Goal: Task Accomplishment & Management: Complete application form

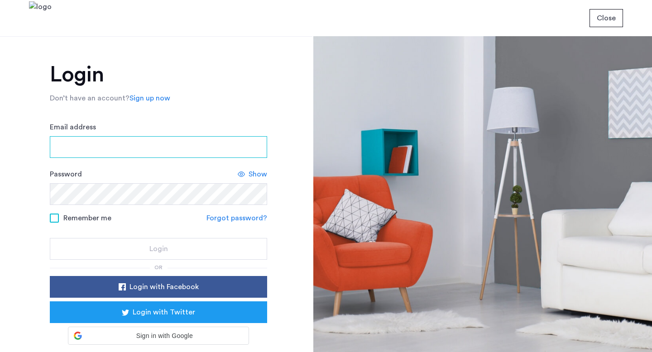
click at [197, 148] on input "Email address" at bounding box center [158, 147] width 217 height 22
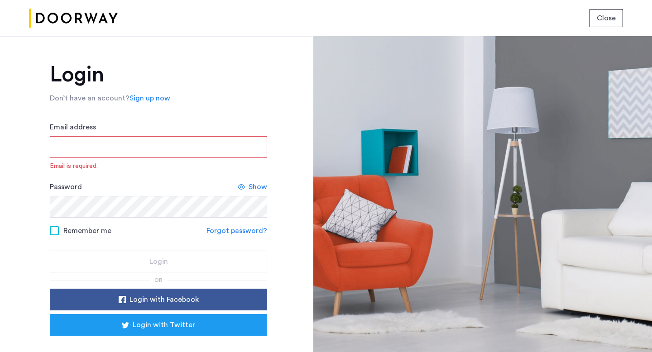
type input "**********"
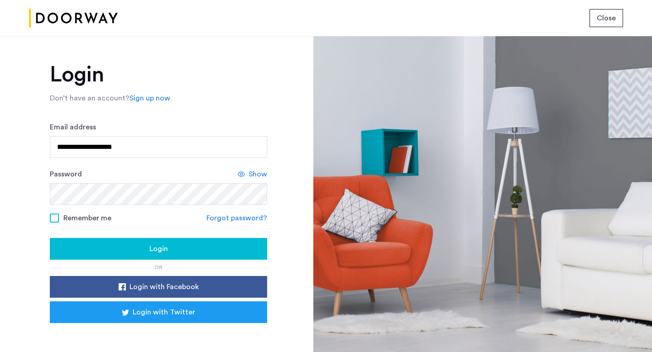
click at [173, 250] on div "Login" at bounding box center [158, 248] width 203 height 11
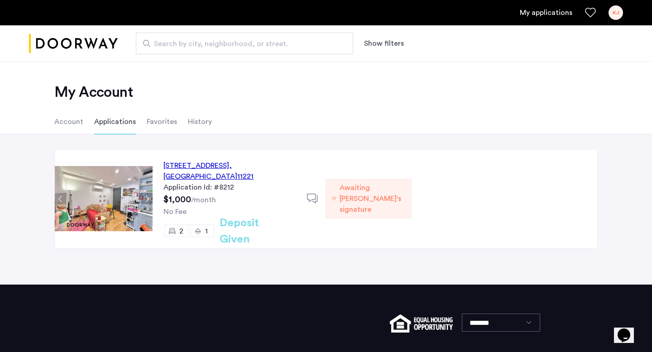
click at [405, 186] on span "Awaiting [PERSON_NAME]'s signature" at bounding box center [371, 198] width 65 height 33
